Goal: Transaction & Acquisition: Obtain resource

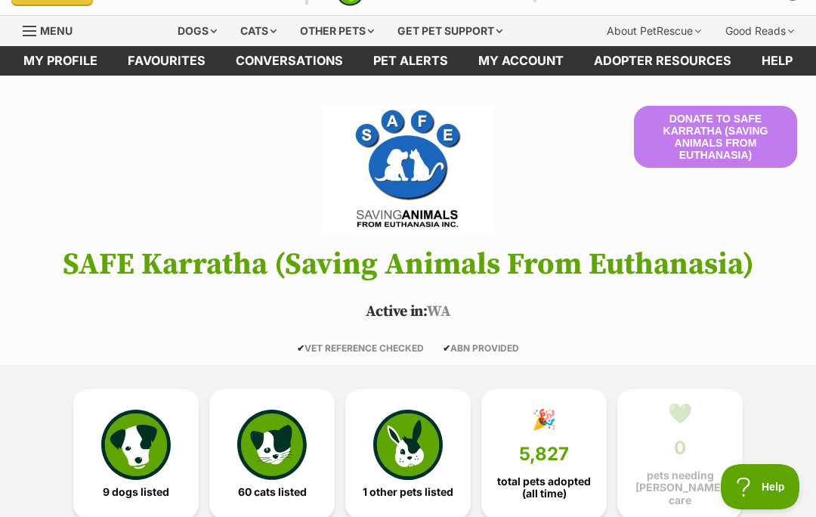
scroll to position [35, 0]
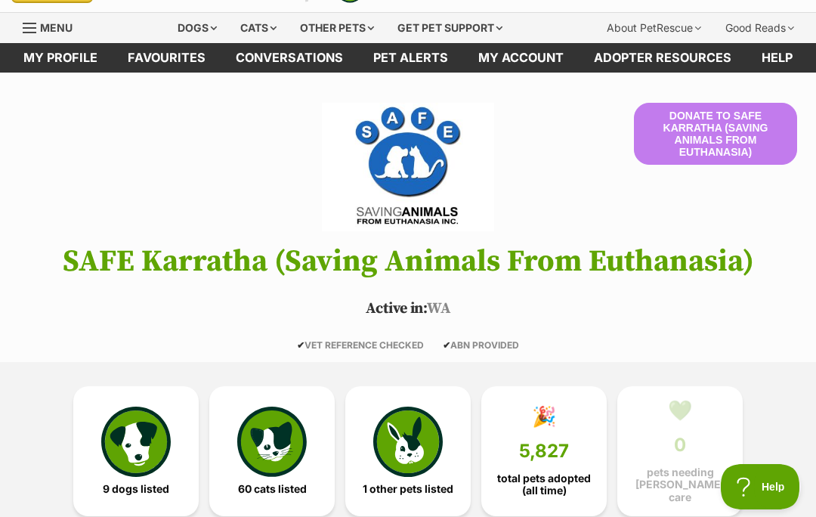
click at [149, 442] on img at bounding box center [136, 442] width 70 height 70
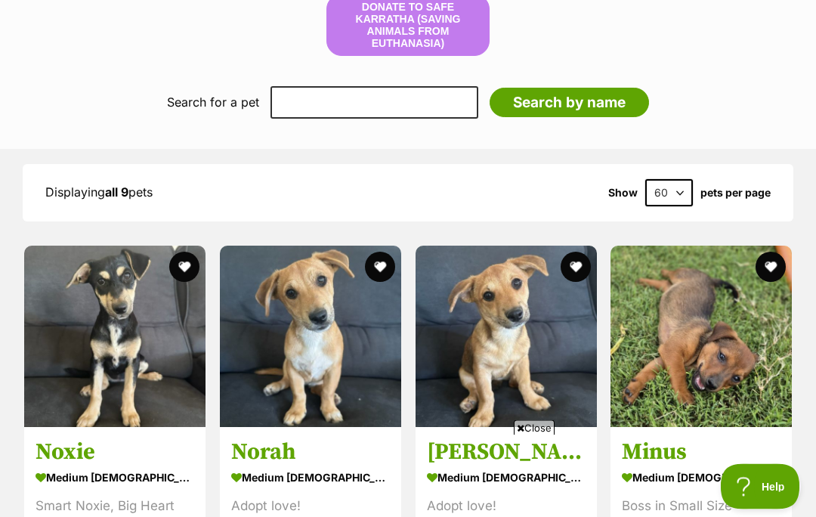
scroll to position [1280, 0]
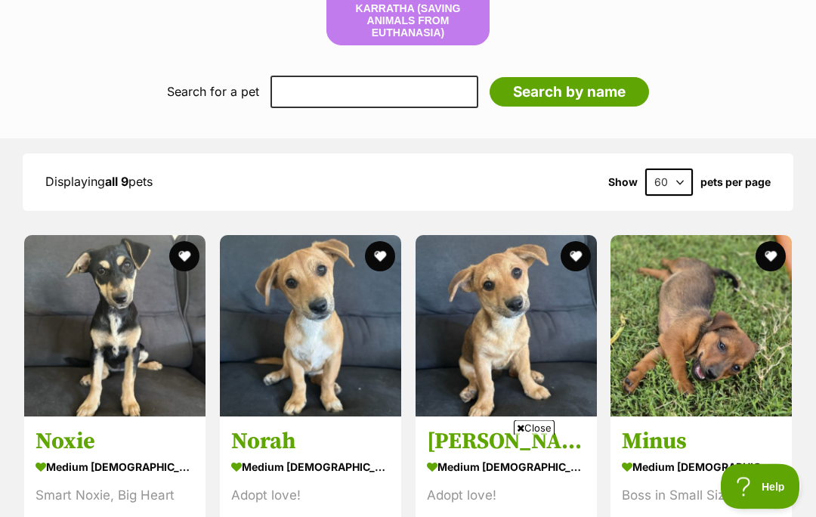
click at [539, 435] on span "Close" at bounding box center [534, 427] width 41 height 15
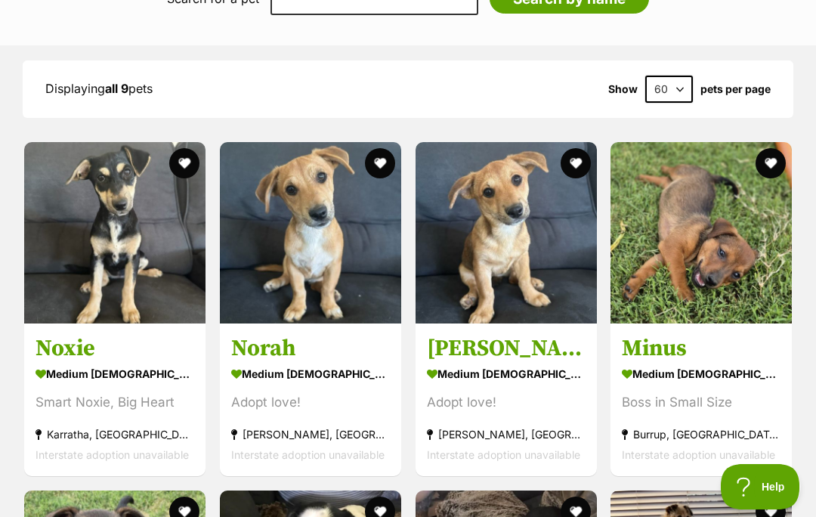
scroll to position [1371, 0]
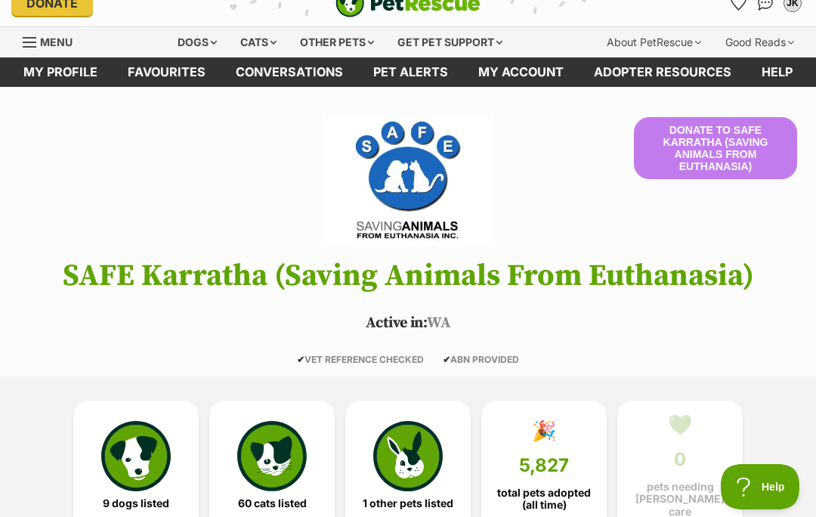
scroll to position [22, 0]
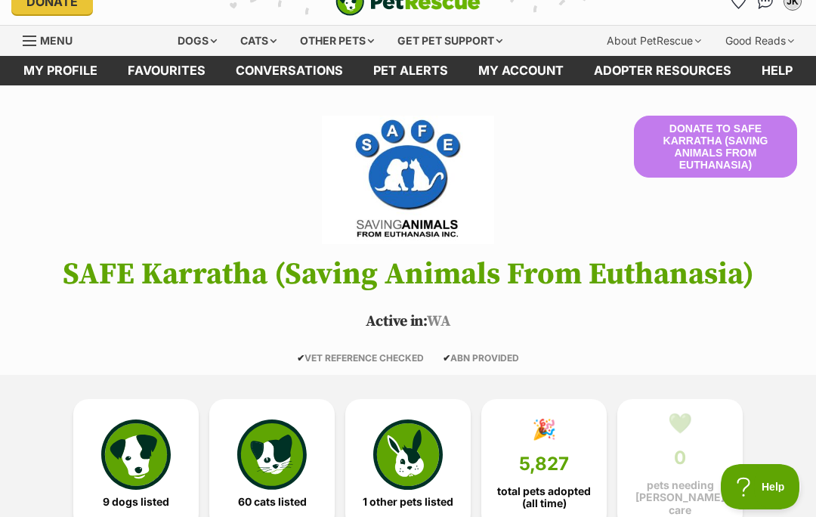
click at [192, 48] on div "Dogs" at bounding box center [197, 41] width 60 height 30
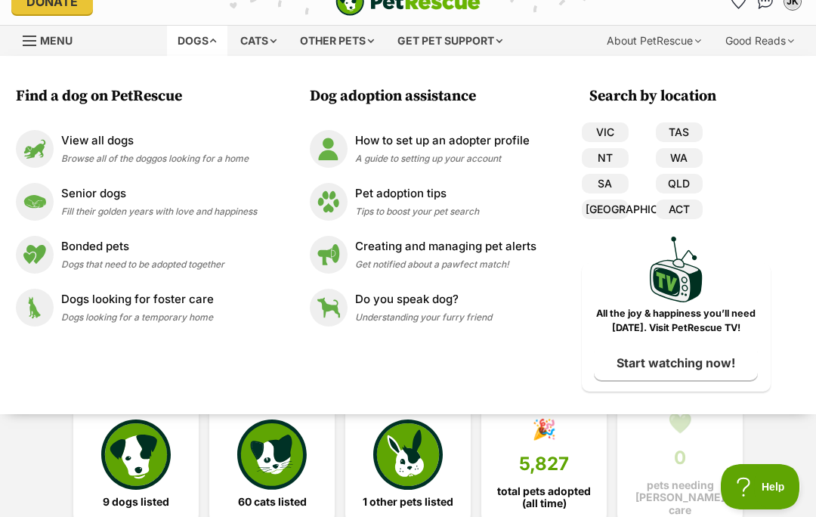
click at [52, 193] on link "Senior dogs Fill their golden years with love and happiness" at bounding box center [136, 202] width 241 height 38
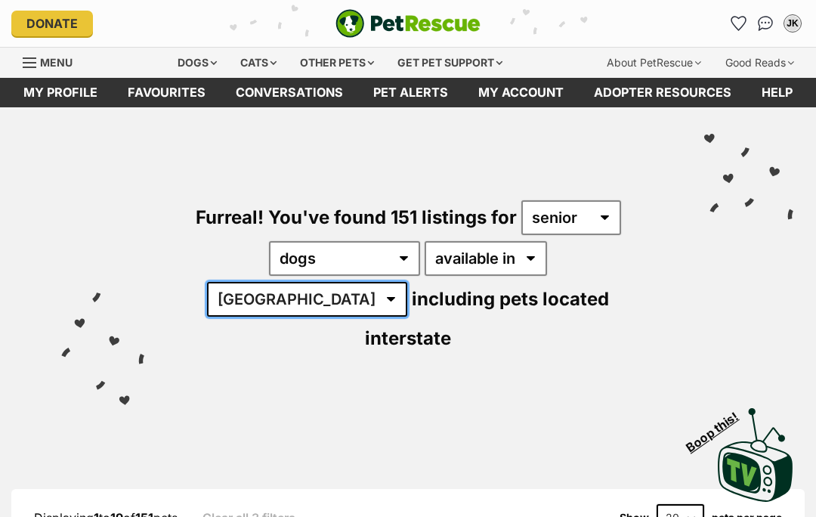
click at [407, 282] on select "Australia ACT NSW NT QLD SA TAS VIC WA" at bounding box center [307, 299] width 200 height 35
select select "WA"
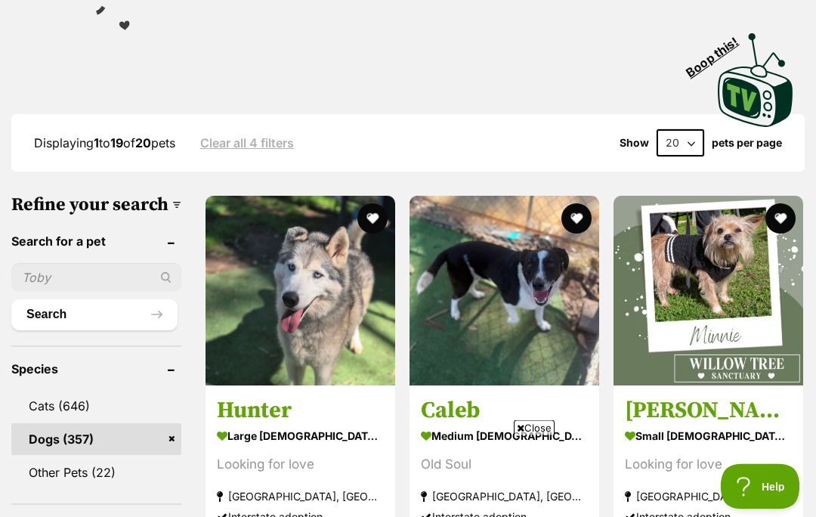
scroll to position [388, 0]
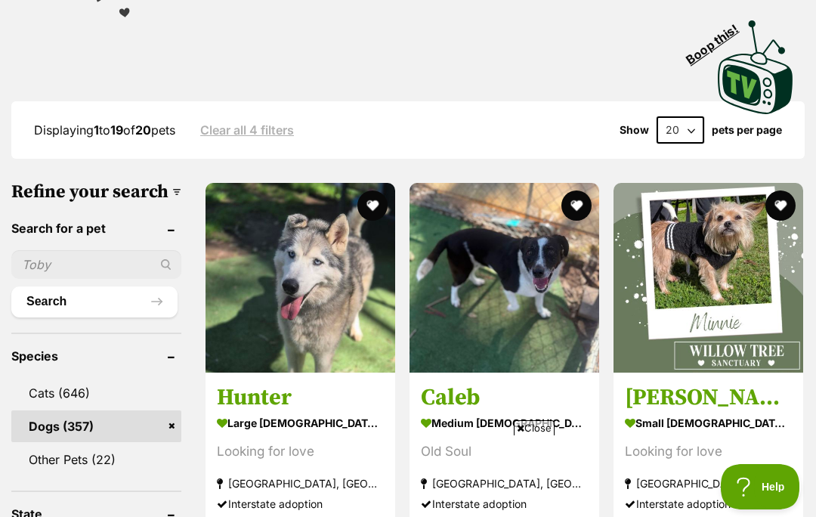
click at [549, 435] on span "Close" at bounding box center [534, 427] width 41 height 15
click at [699, 265] on img at bounding box center [709, 278] width 190 height 190
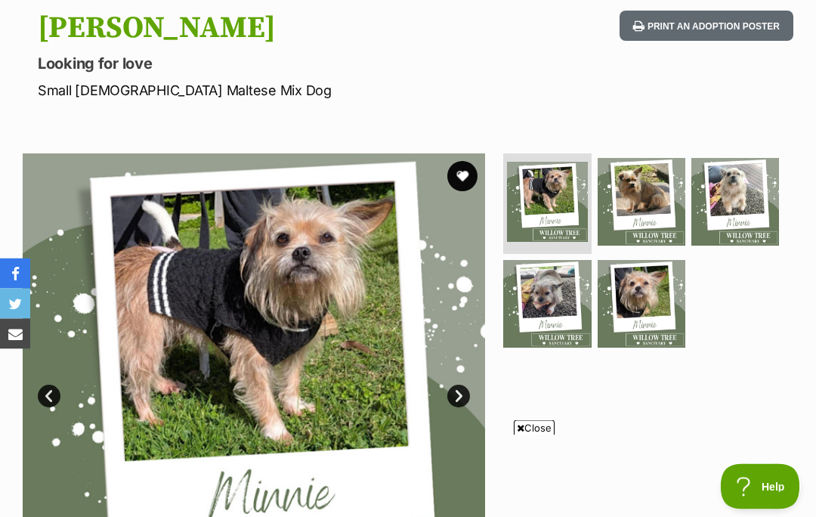
scroll to position [161, 0]
click at [533, 435] on span "Close" at bounding box center [534, 427] width 41 height 15
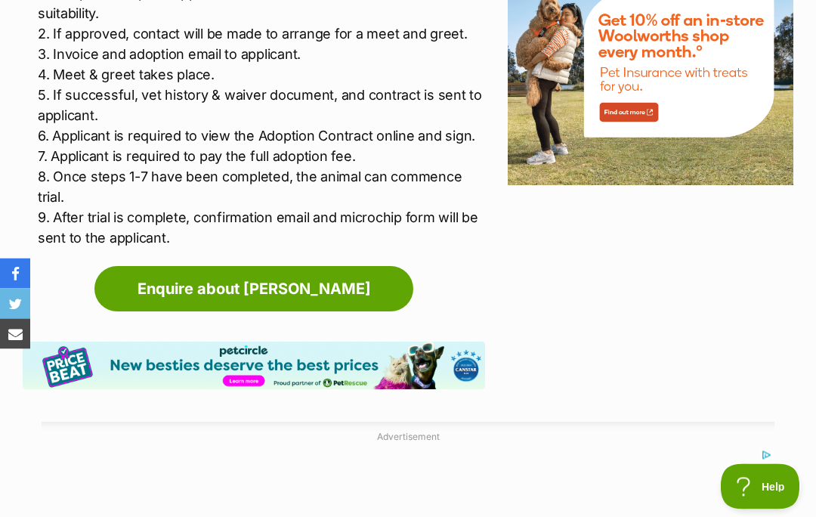
scroll to position [2069, 0]
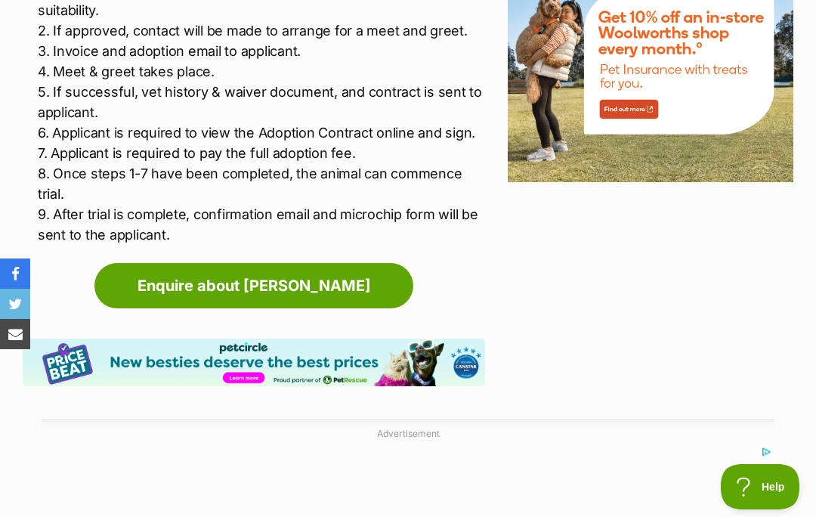
click at [285, 279] on link "Enquire about Minnie" at bounding box center [253, 285] width 319 height 45
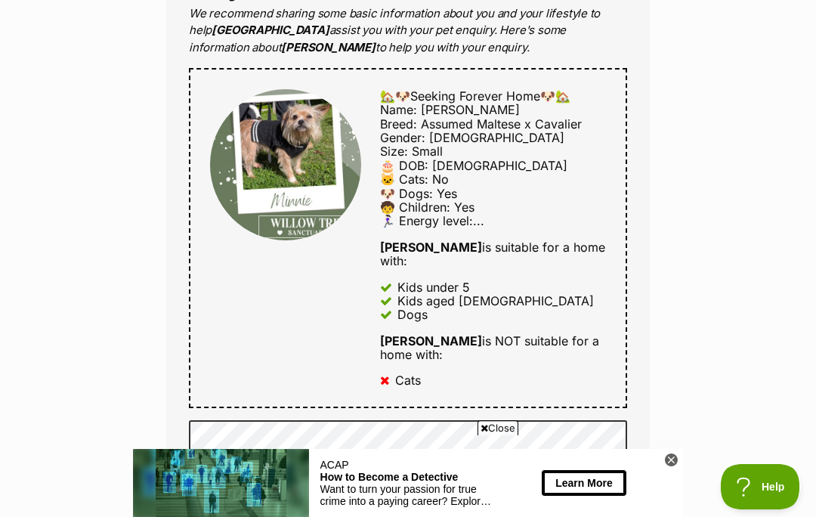
scroll to position [696, 0]
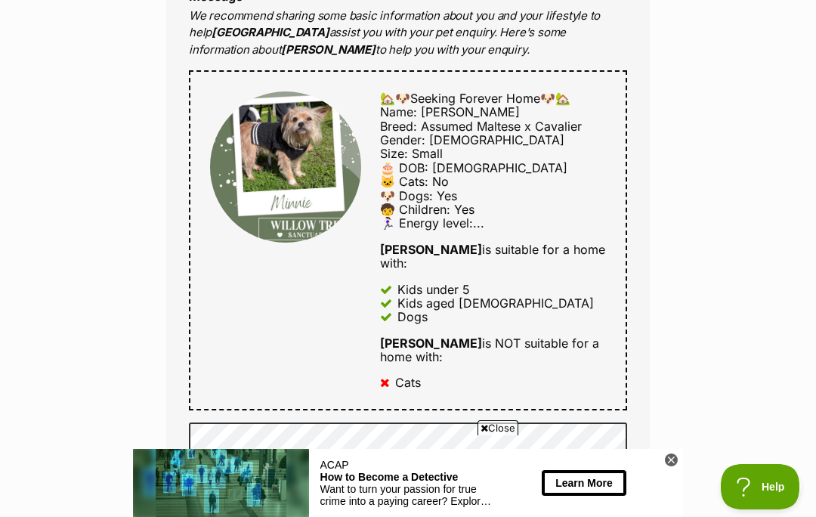
click at [501, 435] on span "Close" at bounding box center [498, 427] width 41 height 15
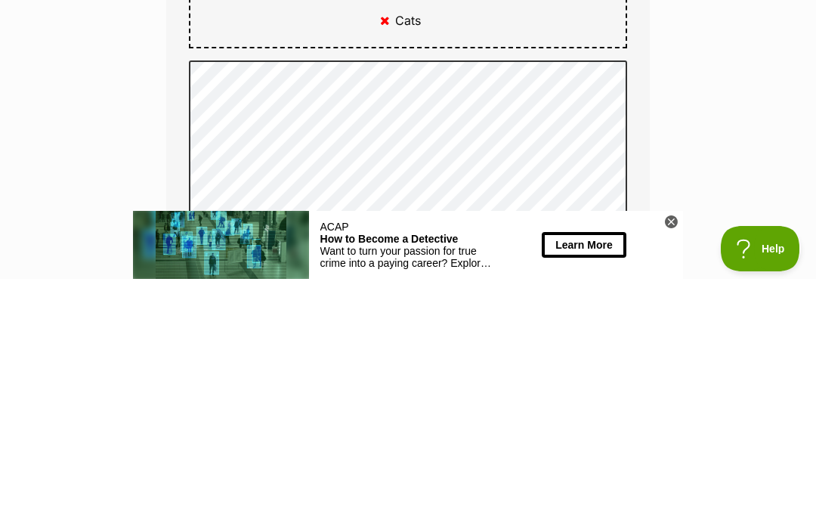
scroll to position [1058, 0]
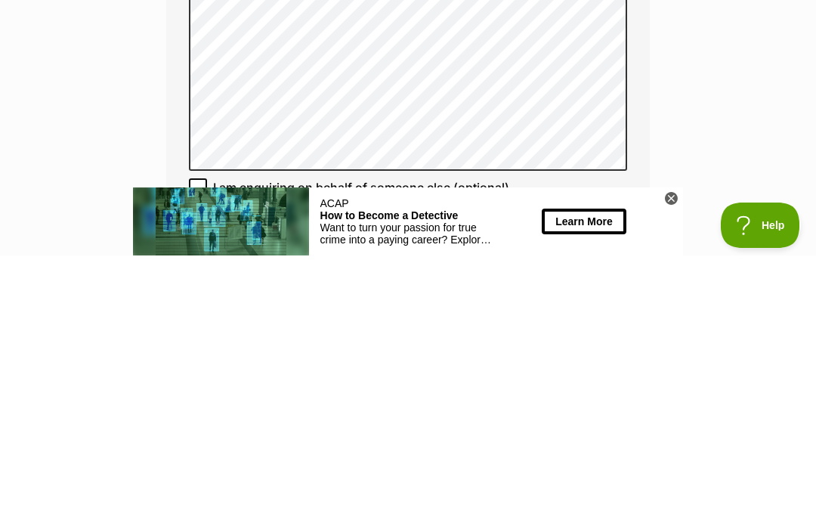
click at [193, 466] on input "I'd like to receive email updates from PetRescue. (optional)" at bounding box center [198, 475] width 18 height 18
checkbox input "false"
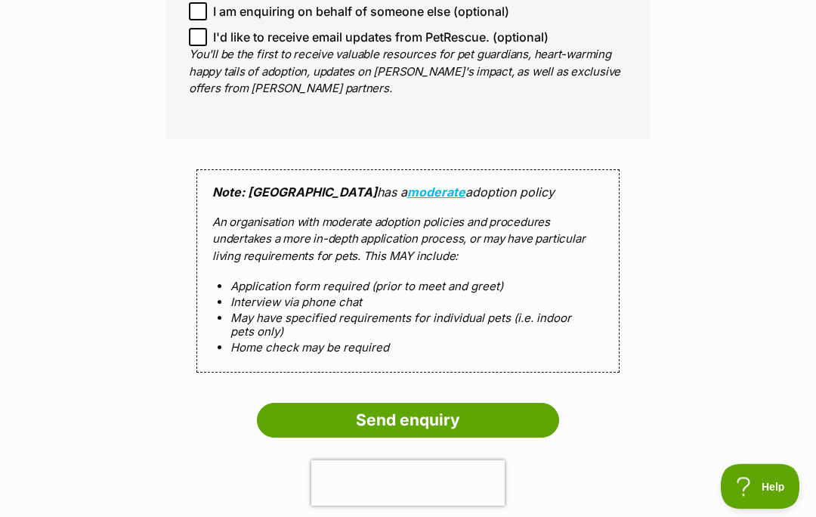
scroll to position [1524, 0]
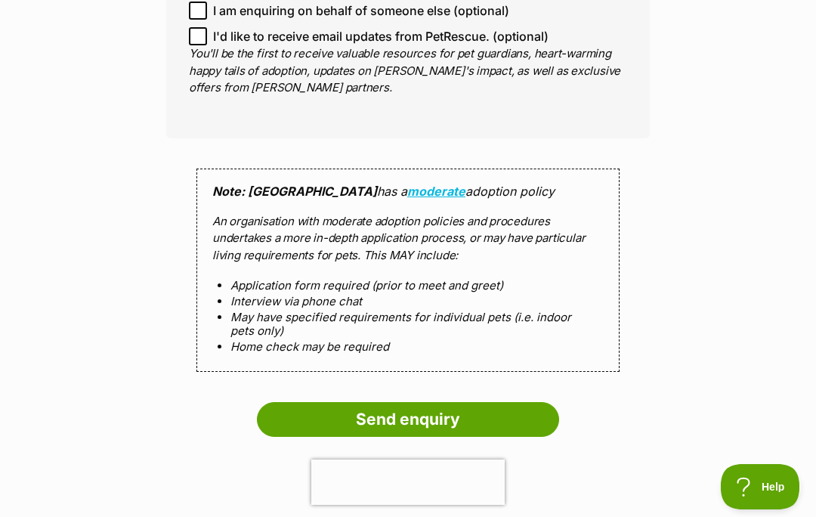
click at [416, 402] on input "Send enquiry" at bounding box center [408, 419] width 302 height 35
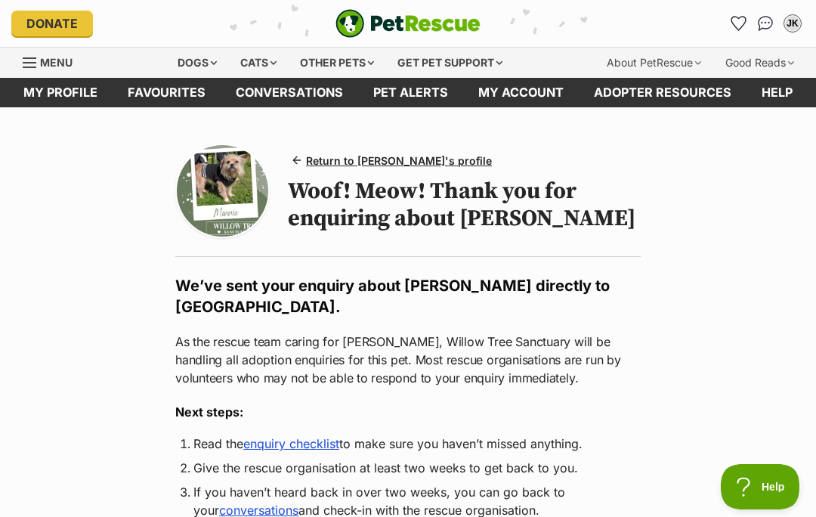
click at [206, 59] on div "Dogs" at bounding box center [197, 63] width 60 height 30
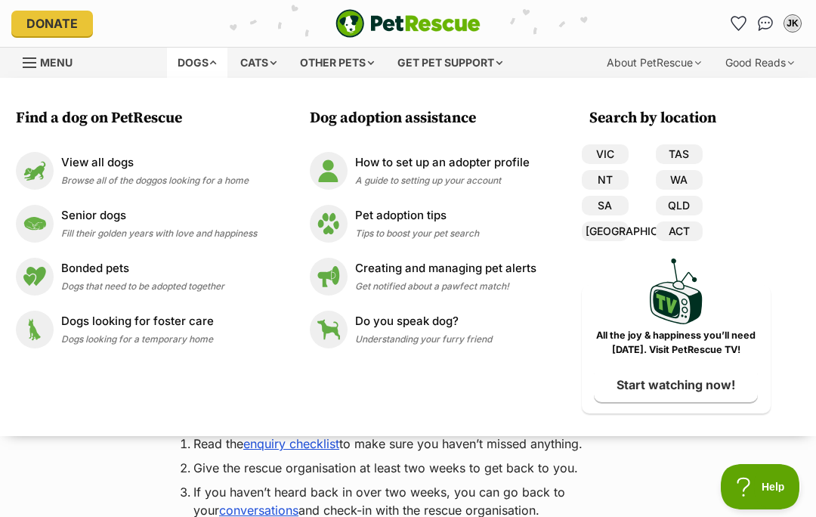
click at [48, 224] on img at bounding box center [35, 224] width 38 height 38
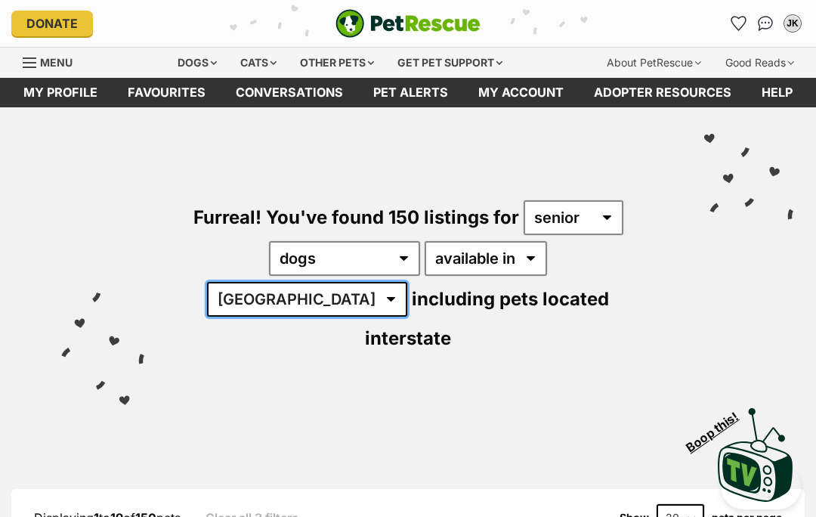
click at [407, 282] on select "[GEOGRAPHIC_DATA] [GEOGRAPHIC_DATA] [GEOGRAPHIC_DATA] [GEOGRAPHIC_DATA] [GEOGRA…" at bounding box center [307, 299] width 200 height 35
select select "WA"
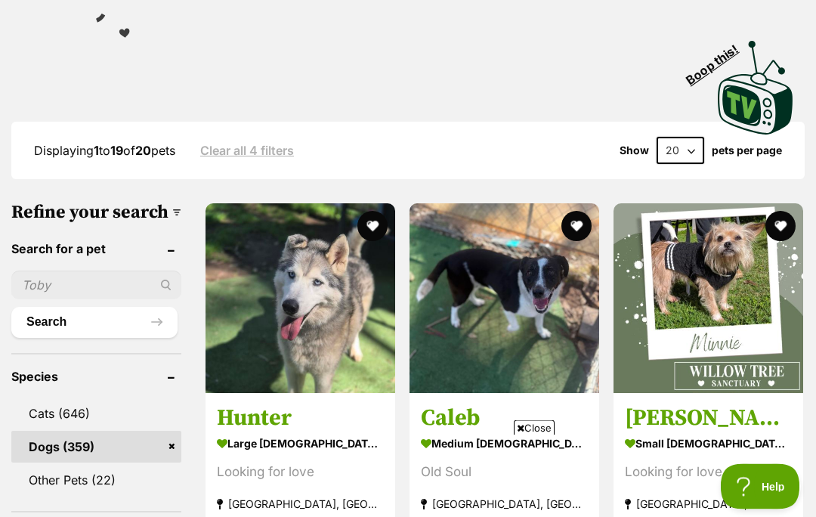
scroll to position [367, 0]
click at [545, 435] on span "Close" at bounding box center [534, 427] width 41 height 15
click at [707, 268] on img at bounding box center [709, 298] width 190 height 190
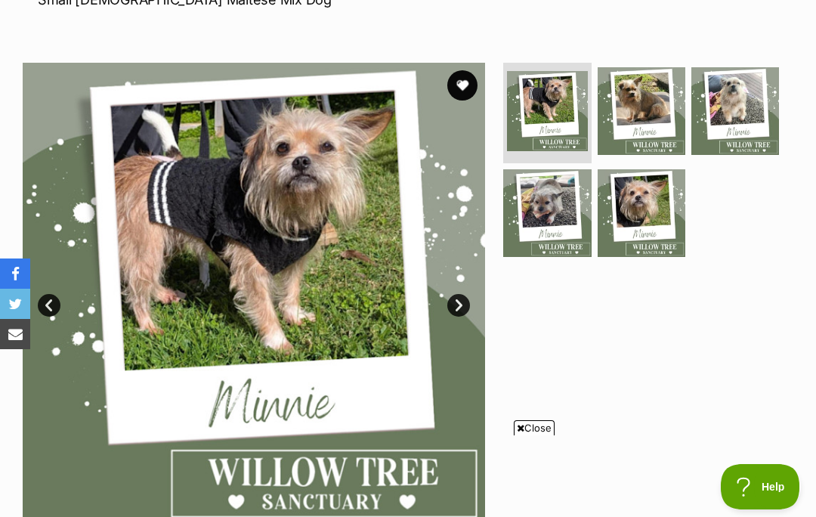
click at [535, 435] on span "Close" at bounding box center [534, 427] width 41 height 15
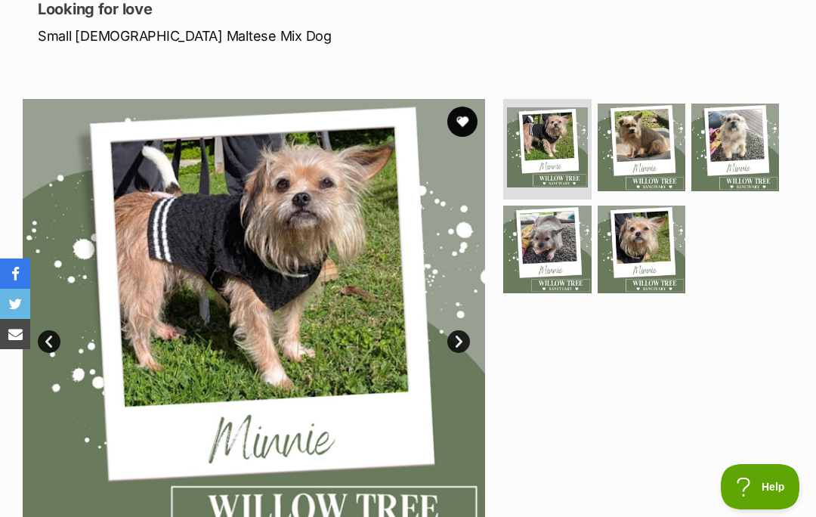
scroll to position [214, 0]
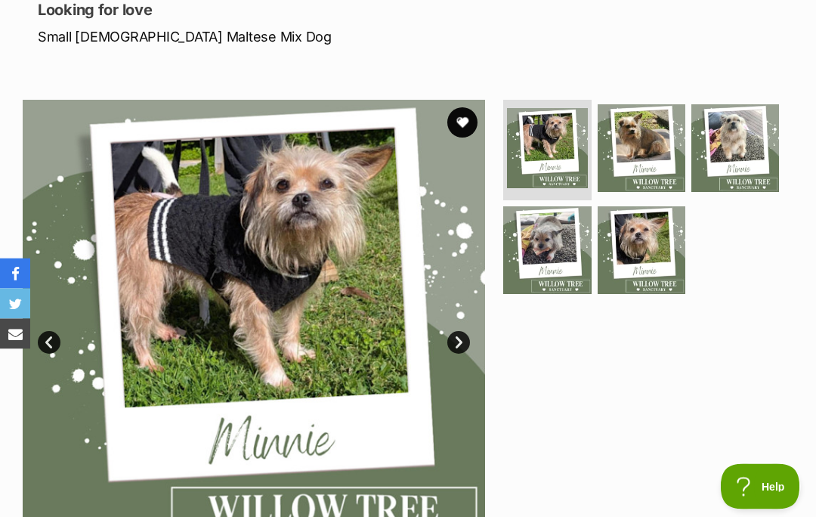
click at [461, 334] on link "Next" at bounding box center [458, 343] width 23 height 23
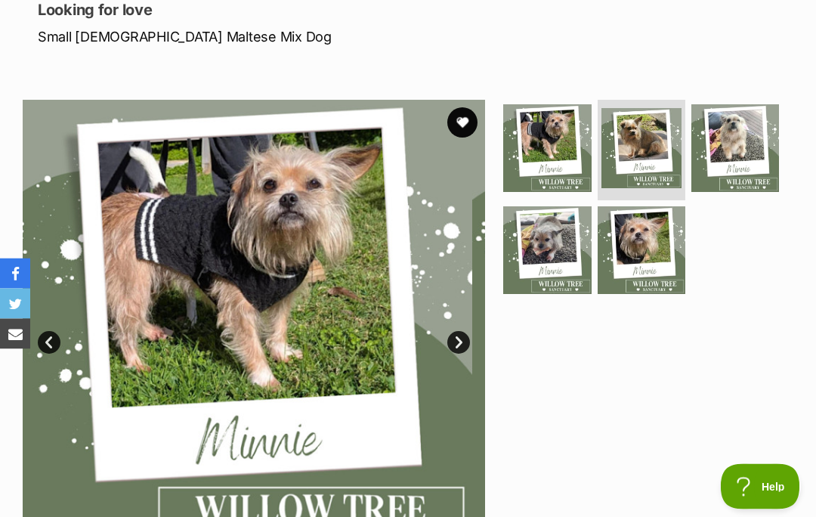
scroll to position [215, 0]
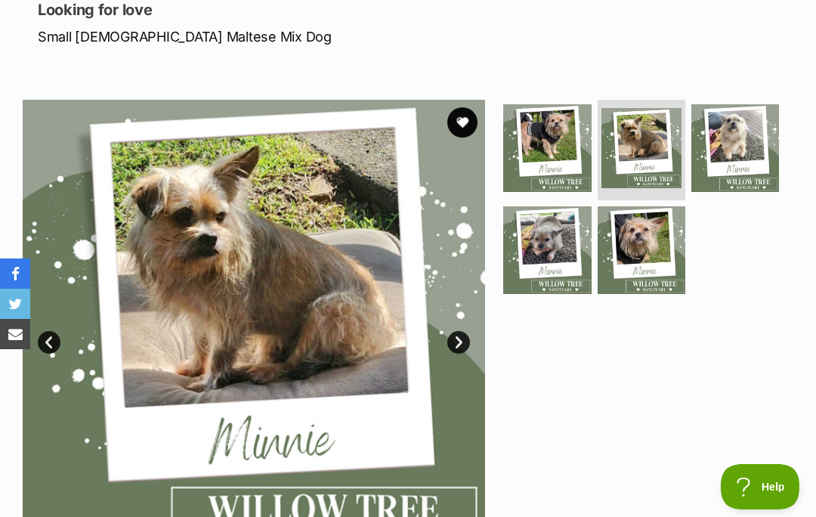
click at [464, 334] on link "Next" at bounding box center [458, 342] width 23 height 23
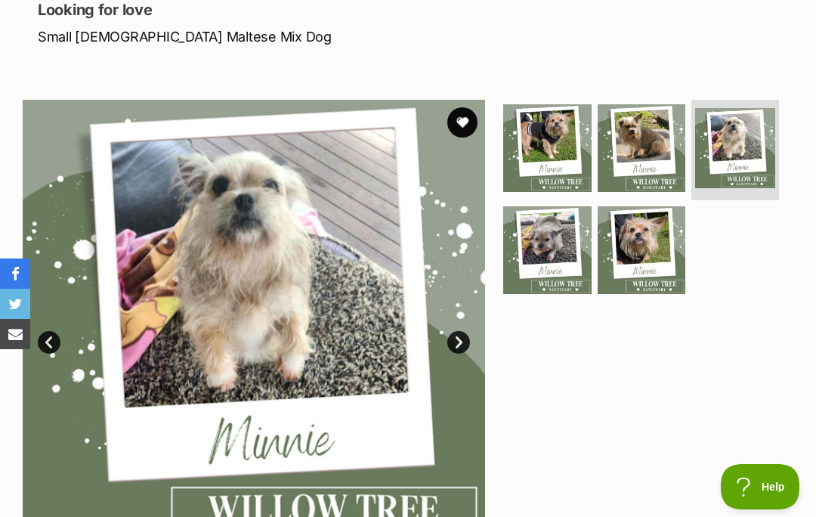
click at [460, 334] on link "Next" at bounding box center [458, 342] width 23 height 23
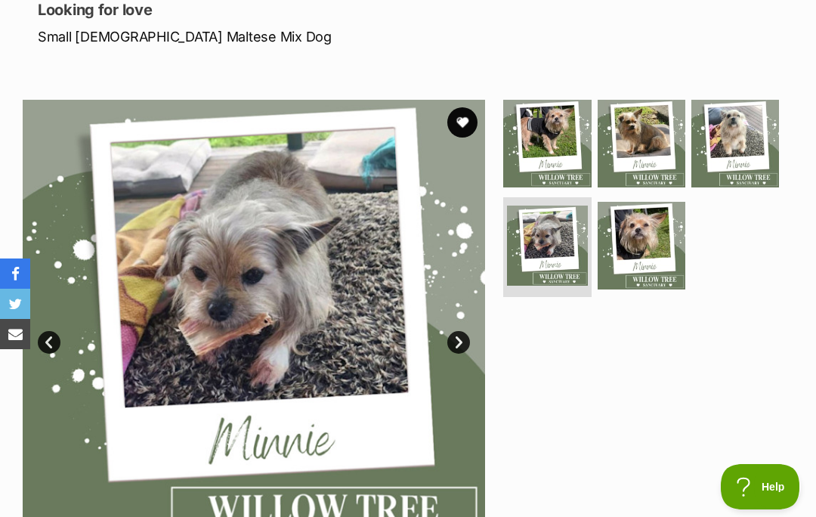
click at [464, 333] on link "Next" at bounding box center [458, 342] width 23 height 23
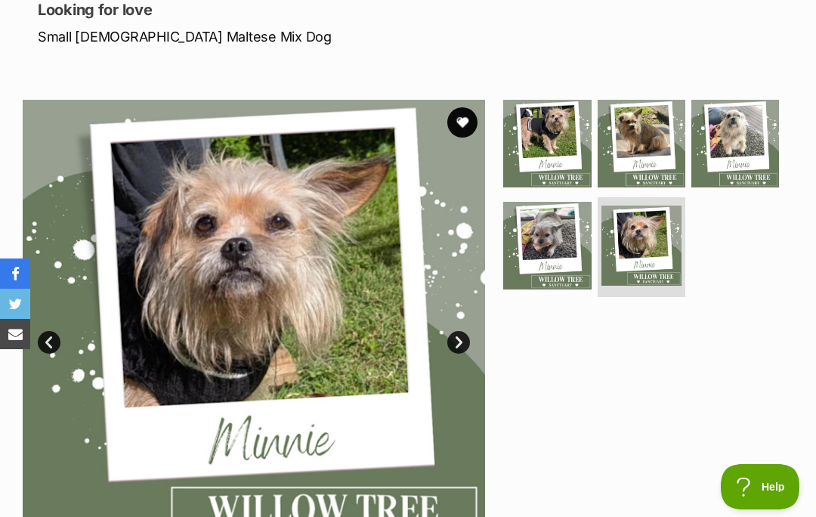
click at [466, 336] on link "Next" at bounding box center [458, 342] width 23 height 23
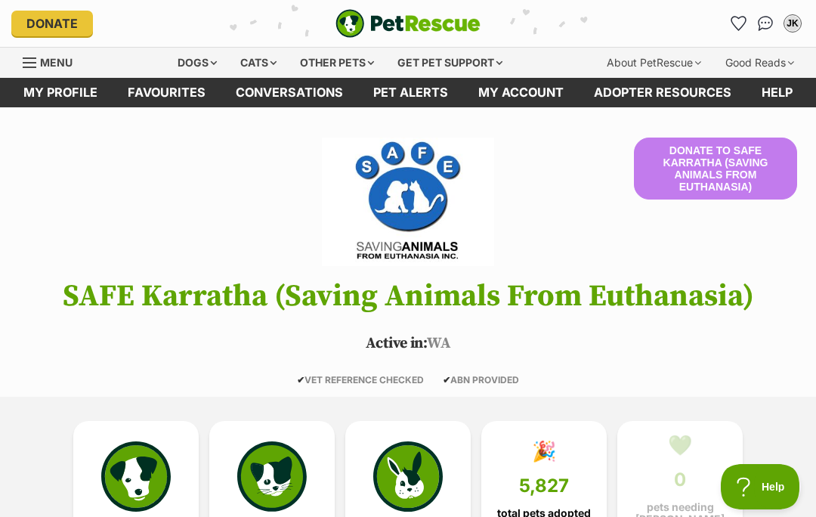
click at [187, 59] on div "Dogs" at bounding box center [197, 63] width 60 height 30
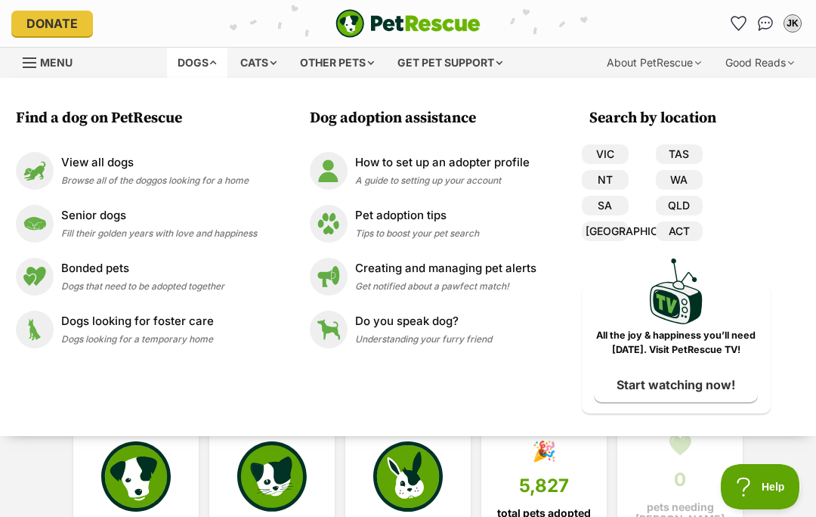
click at [42, 221] on img at bounding box center [35, 224] width 38 height 38
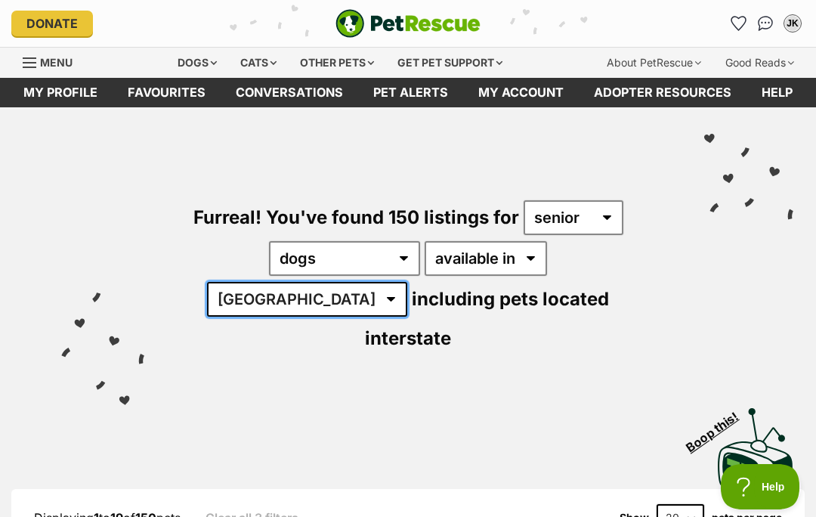
click at [407, 282] on select "Australia ACT NSW NT QLD SA TAS VIC WA" at bounding box center [307, 299] width 200 height 35
select select "WA"
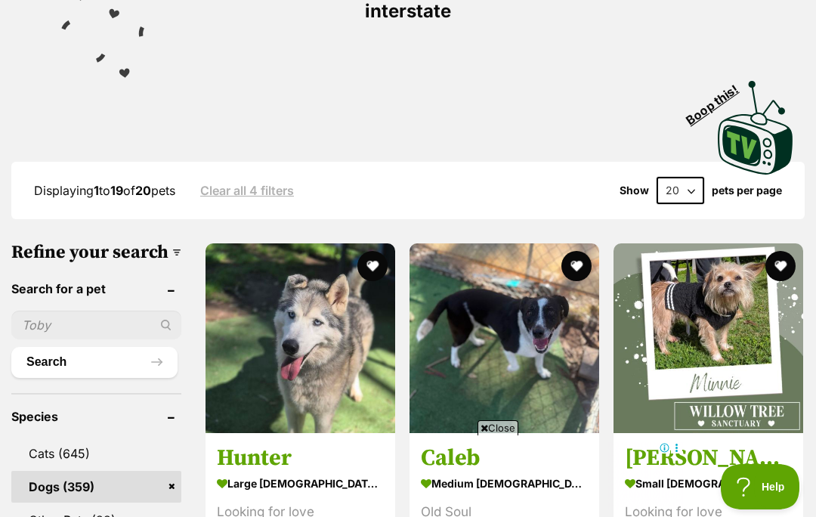
click at [497, 435] on span "Close" at bounding box center [498, 427] width 41 height 15
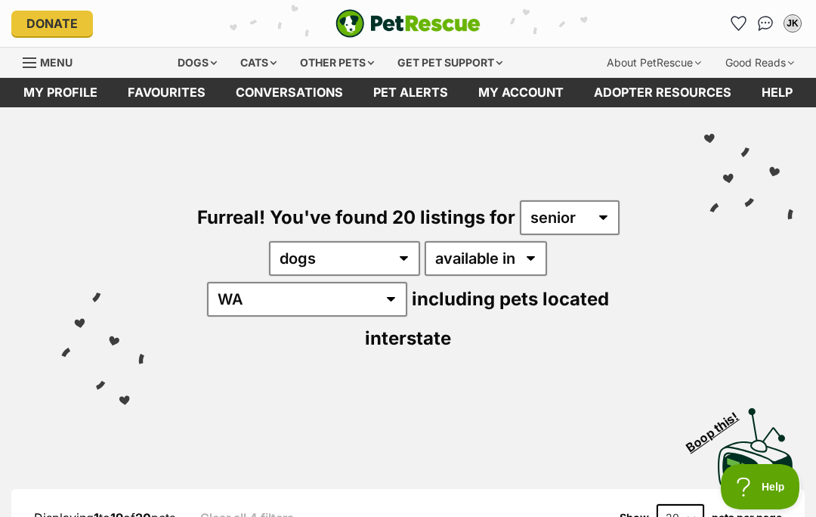
click at [191, 62] on div "Dogs" at bounding box center [197, 63] width 60 height 30
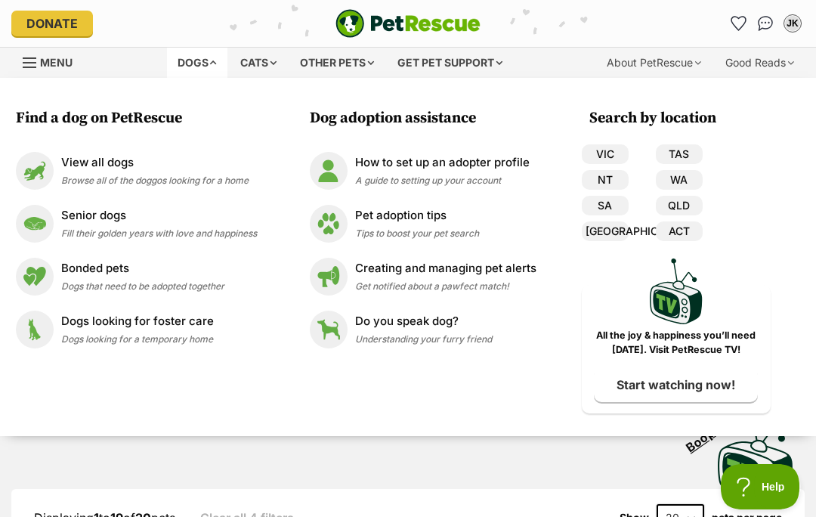
click at [43, 167] on img at bounding box center [35, 171] width 38 height 38
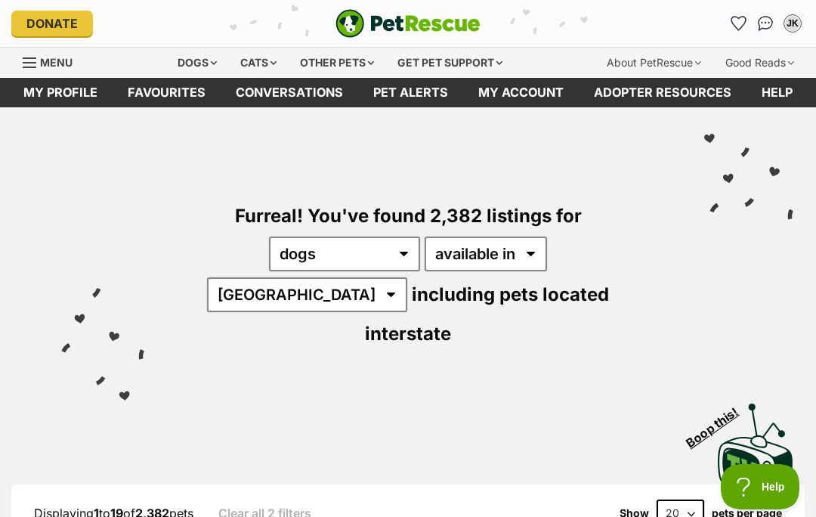
select select "WA"
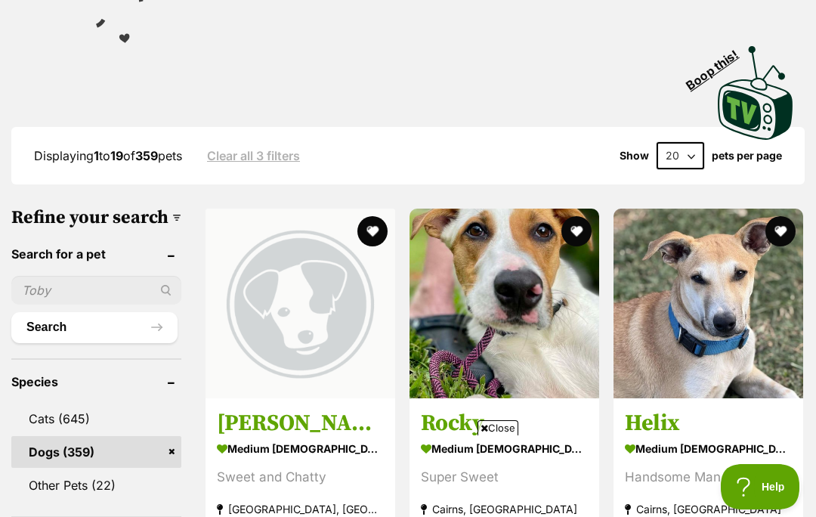
click at [503, 435] on span "Close" at bounding box center [498, 427] width 41 height 15
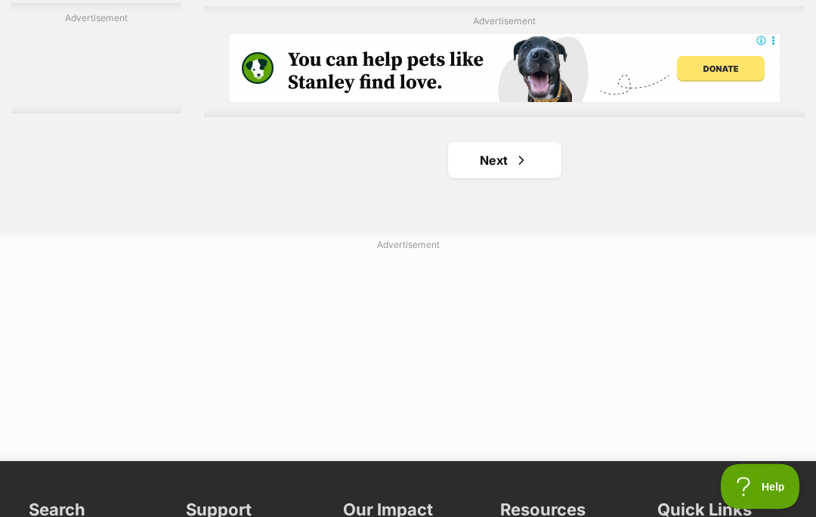
scroll to position [3346, 0]
click at [481, 178] on link "Next" at bounding box center [504, 160] width 113 height 36
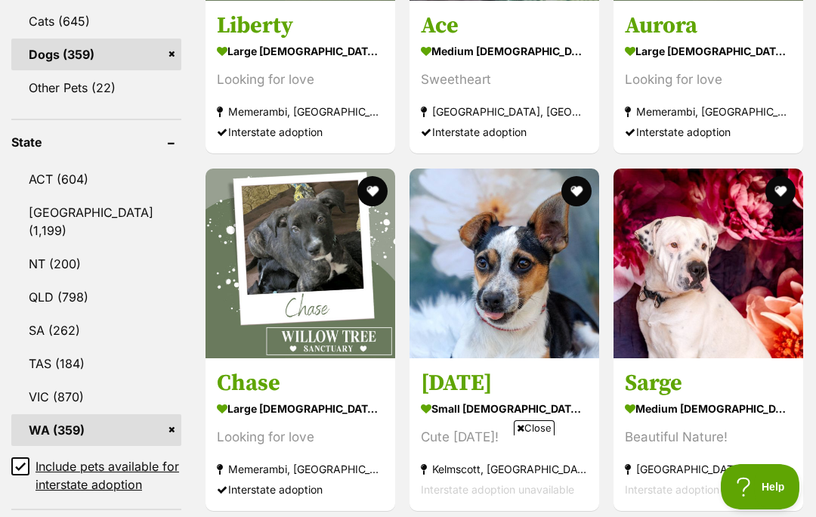
scroll to position [757, 0]
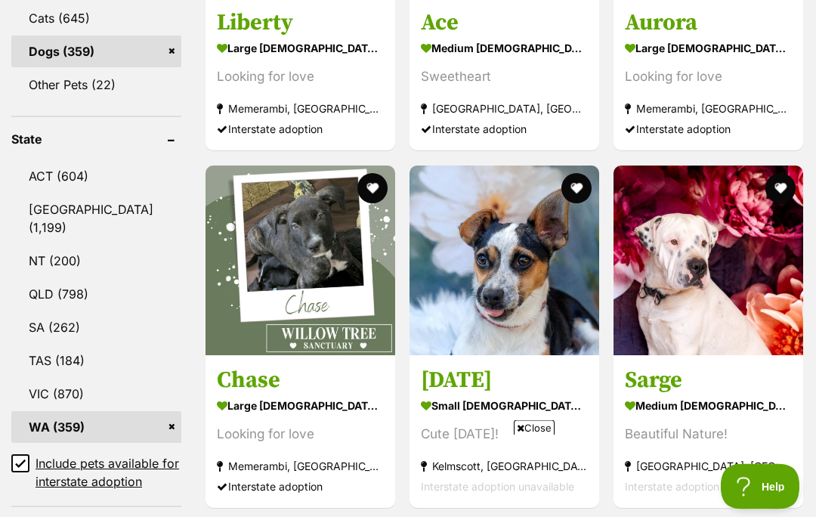
click at [548, 435] on span "Close" at bounding box center [534, 427] width 41 height 15
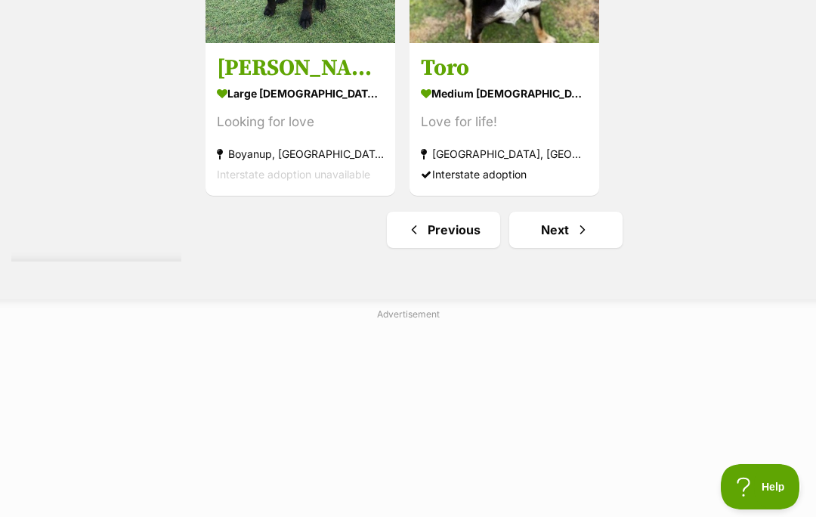
scroll to position [3270, 0]
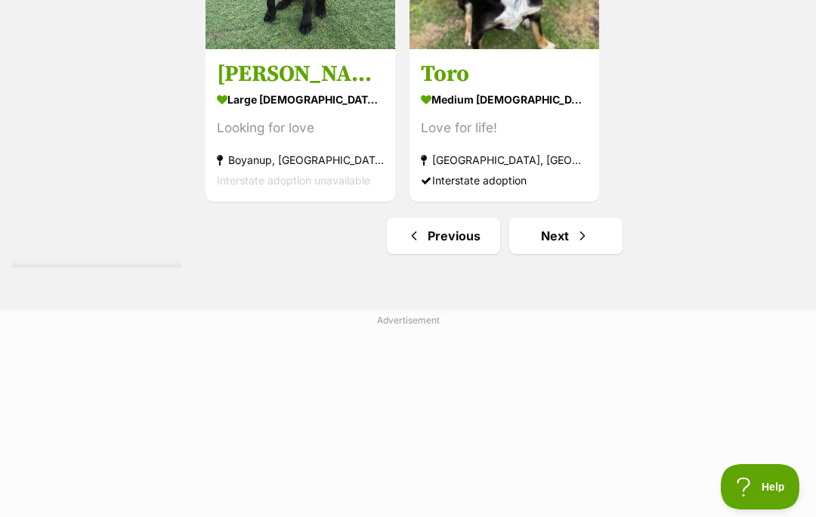
click at [538, 254] on link "Next" at bounding box center [565, 236] width 113 height 36
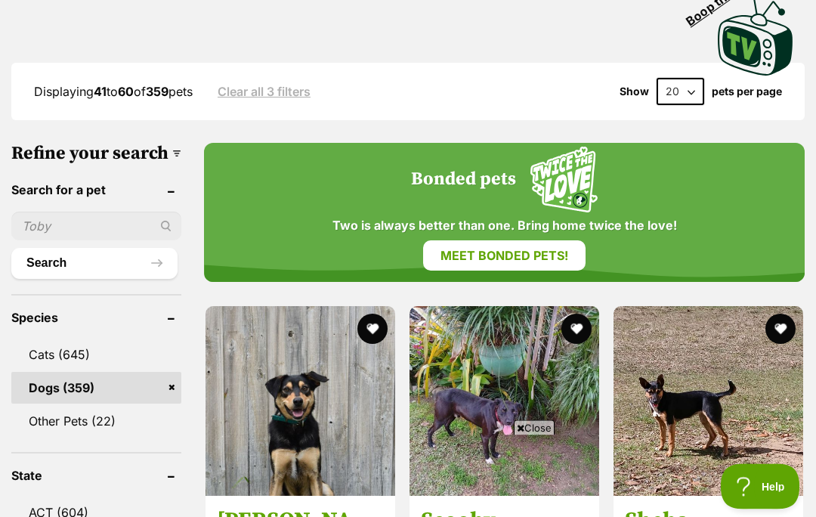
scroll to position [487, 0]
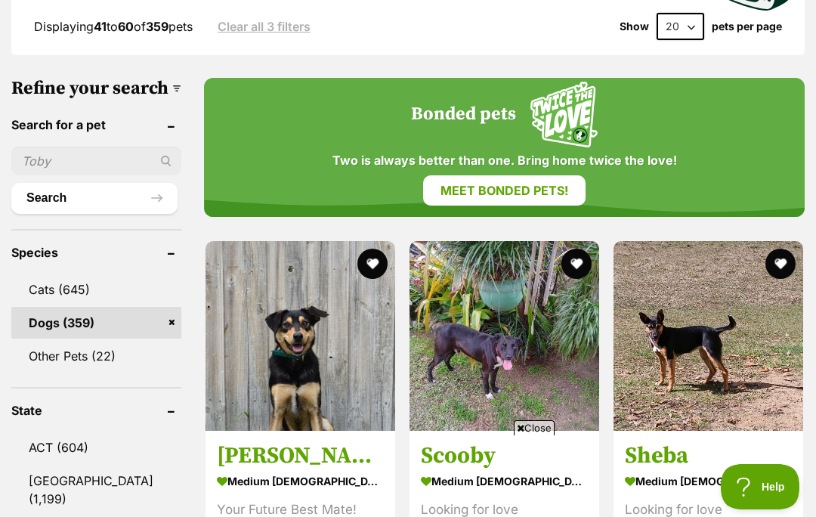
click at [538, 435] on span "Close" at bounding box center [534, 427] width 41 height 15
click at [551, 496] on section "medium male Dog Looking for love Grafton, NSW Interstate adoption" at bounding box center [504, 522] width 167 height 102
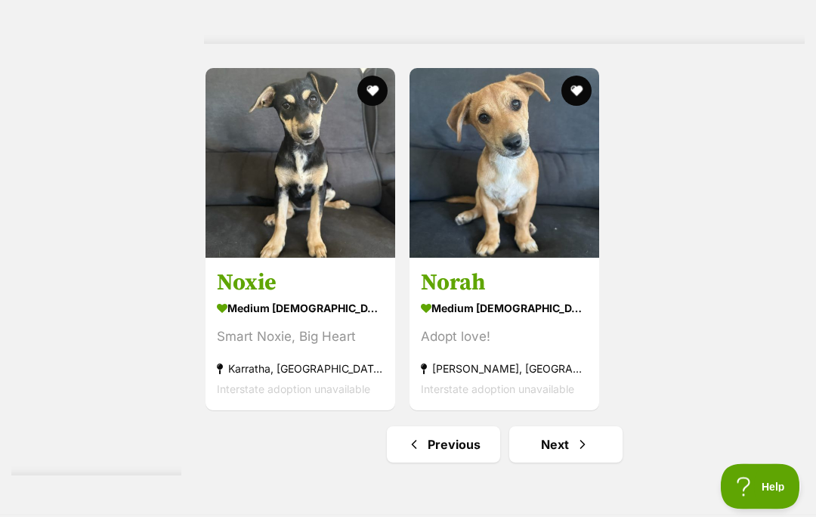
scroll to position [3227, 0]
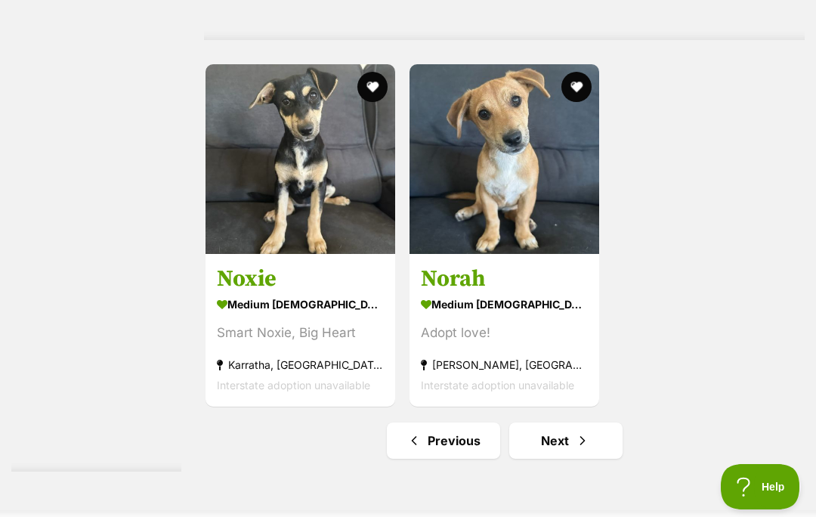
click at [541, 459] on link "Next" at bounding box center [565, 440] width 113 height 36
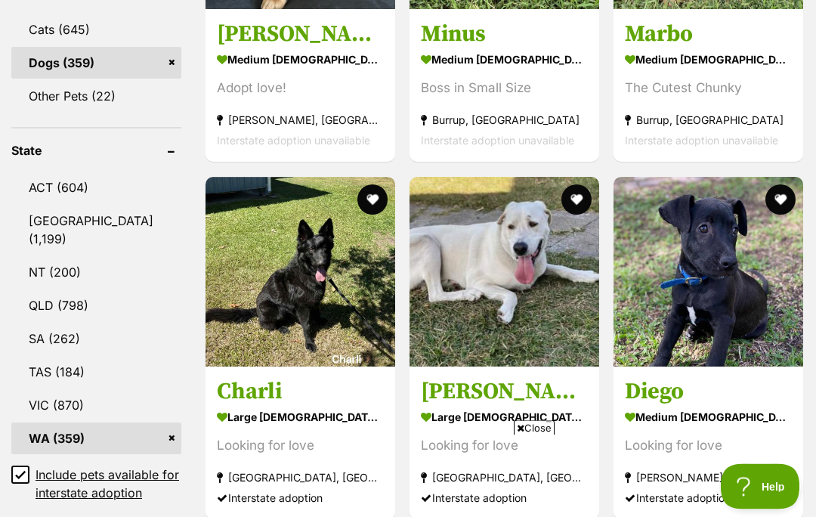
scroll to position [747, 0]
click at [544, 435] on span "Close" at bounding box center [534, 427] width 41 height 15
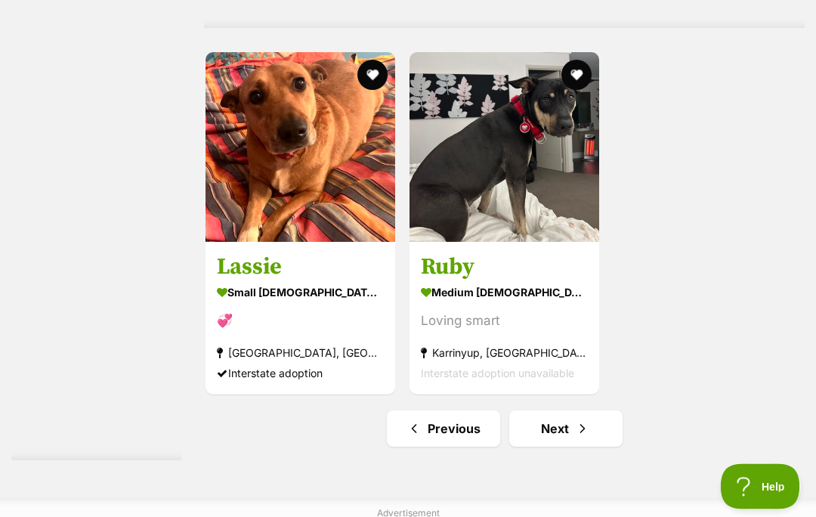
scroll to position [3078, 0]
click at [277, 236] on img at bounding box center [301, 147] width 190 height 190
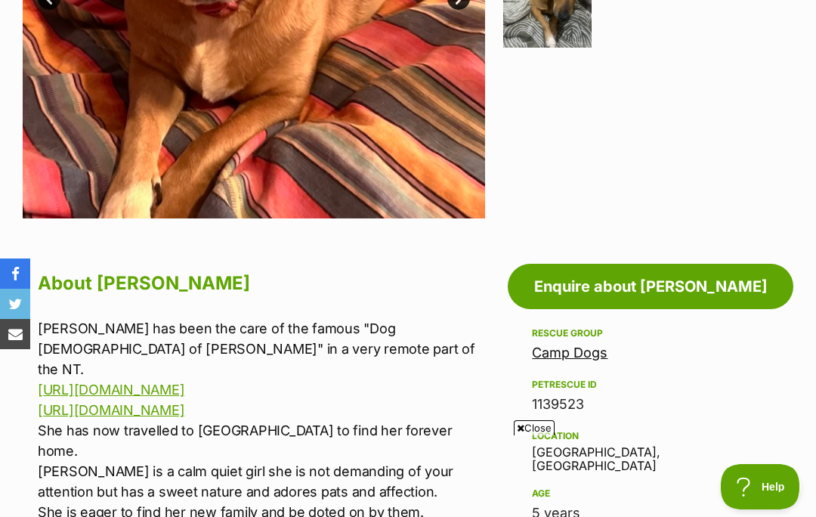
click at [540, 435] on span "Close" at bounding box center [534, 427] width 41 height 15
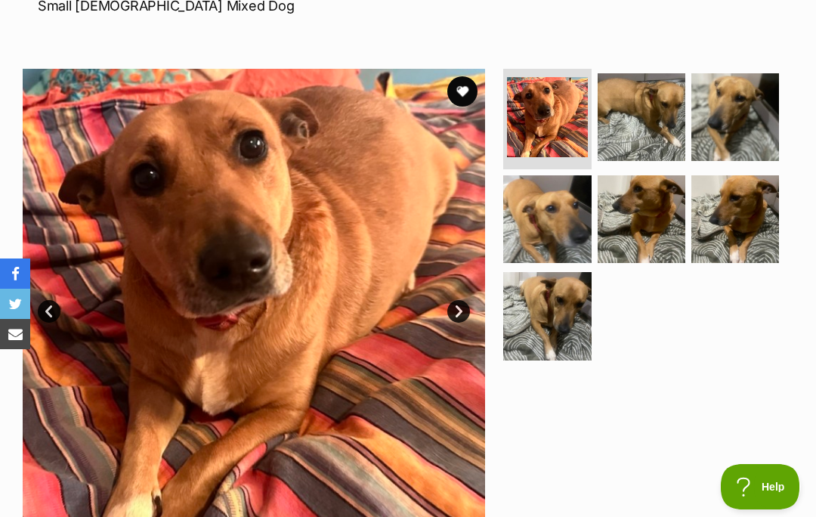
scroll to position [246, 0]
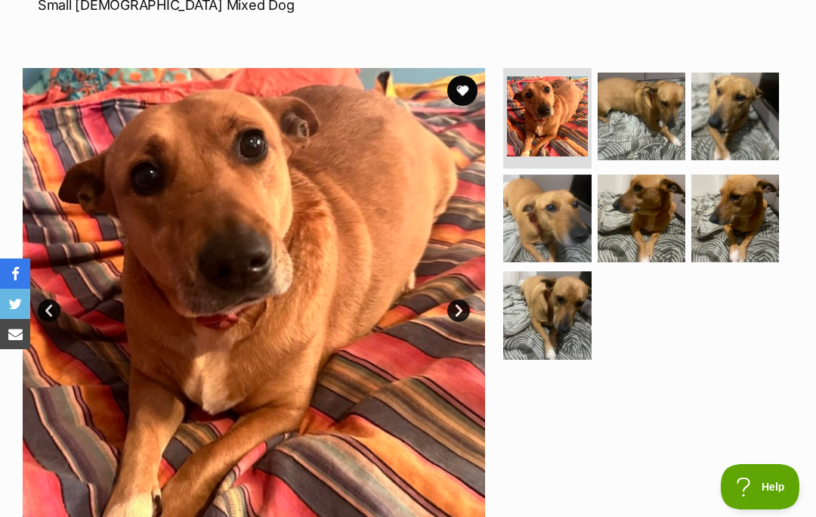
click at [367, 315] on img at bounding box center [254, 299] width 463 height 463
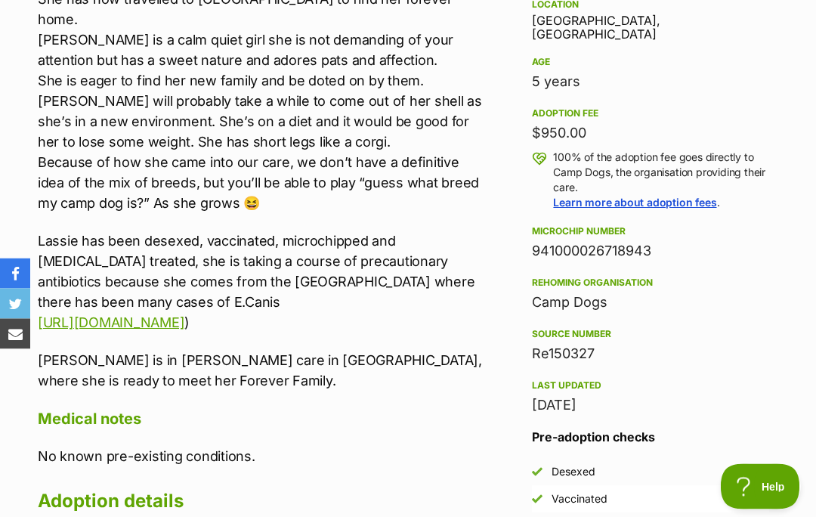
scroll to position [991, 0]
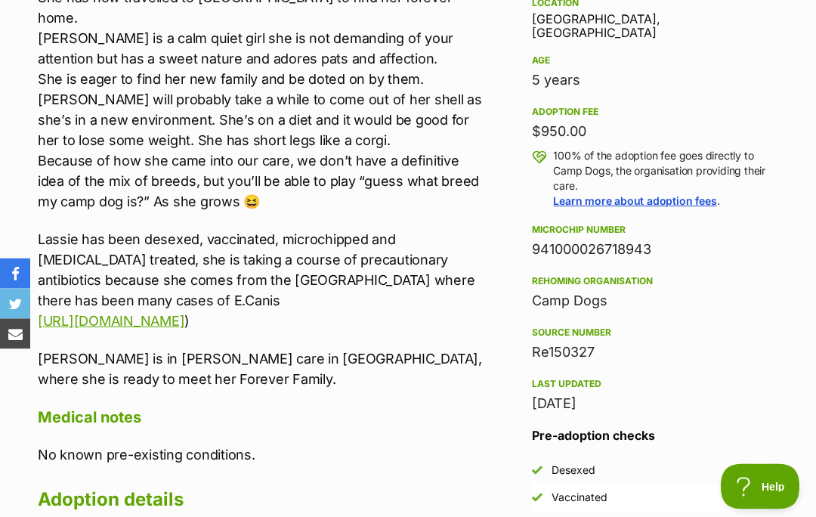
click at [772, 323] on aside "Rescue group Camp Dogs PetRescue ID 1139523 Location [GEOGRAPHIC_DATA], [GEOGRA…" at bounding box center [651, 281] width 286 height 778
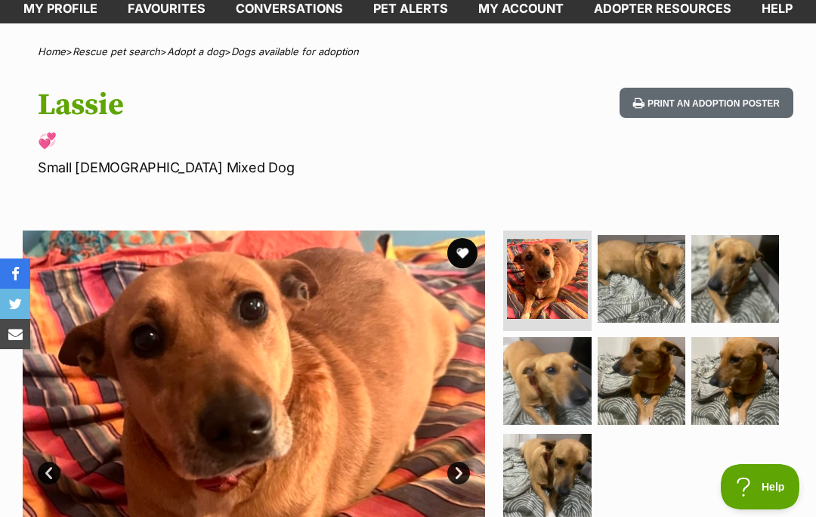
scroll to position [0, 0]
